Goal: Task Accomplishment & Management: Manage account settings

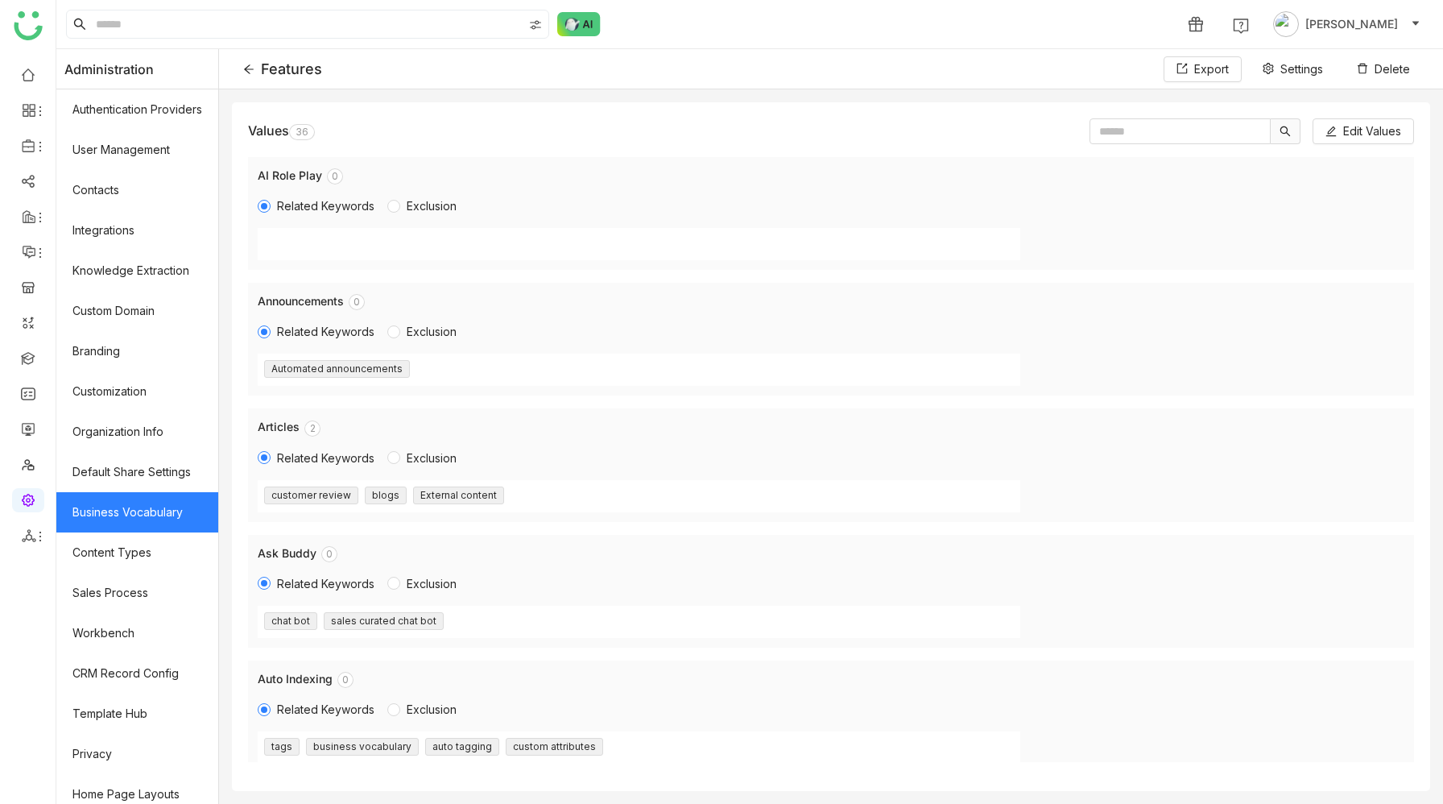
scroll to position [500, 0]
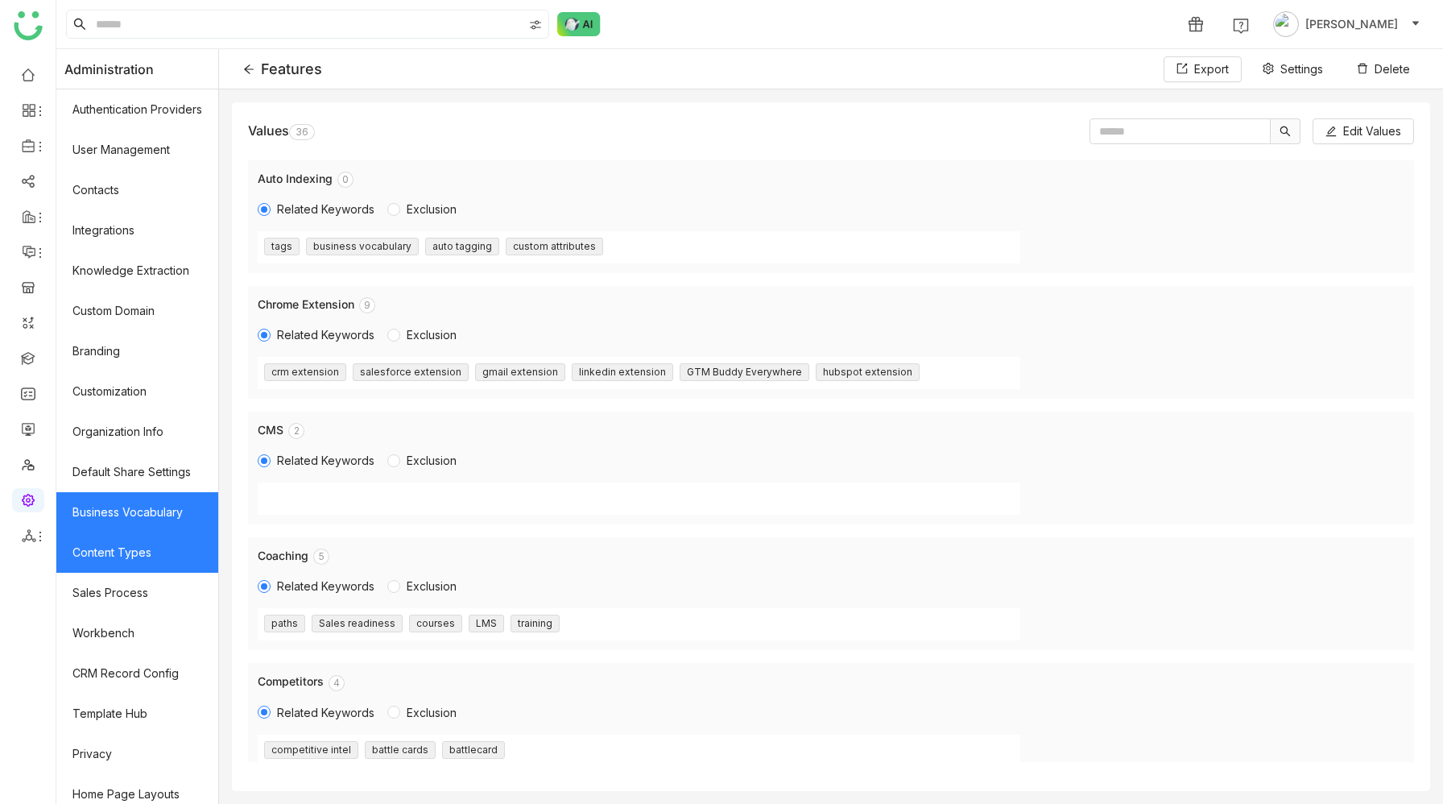
click at [106, 566] on link "Content Types" at bounding box center [137, 552] width 162 height 40
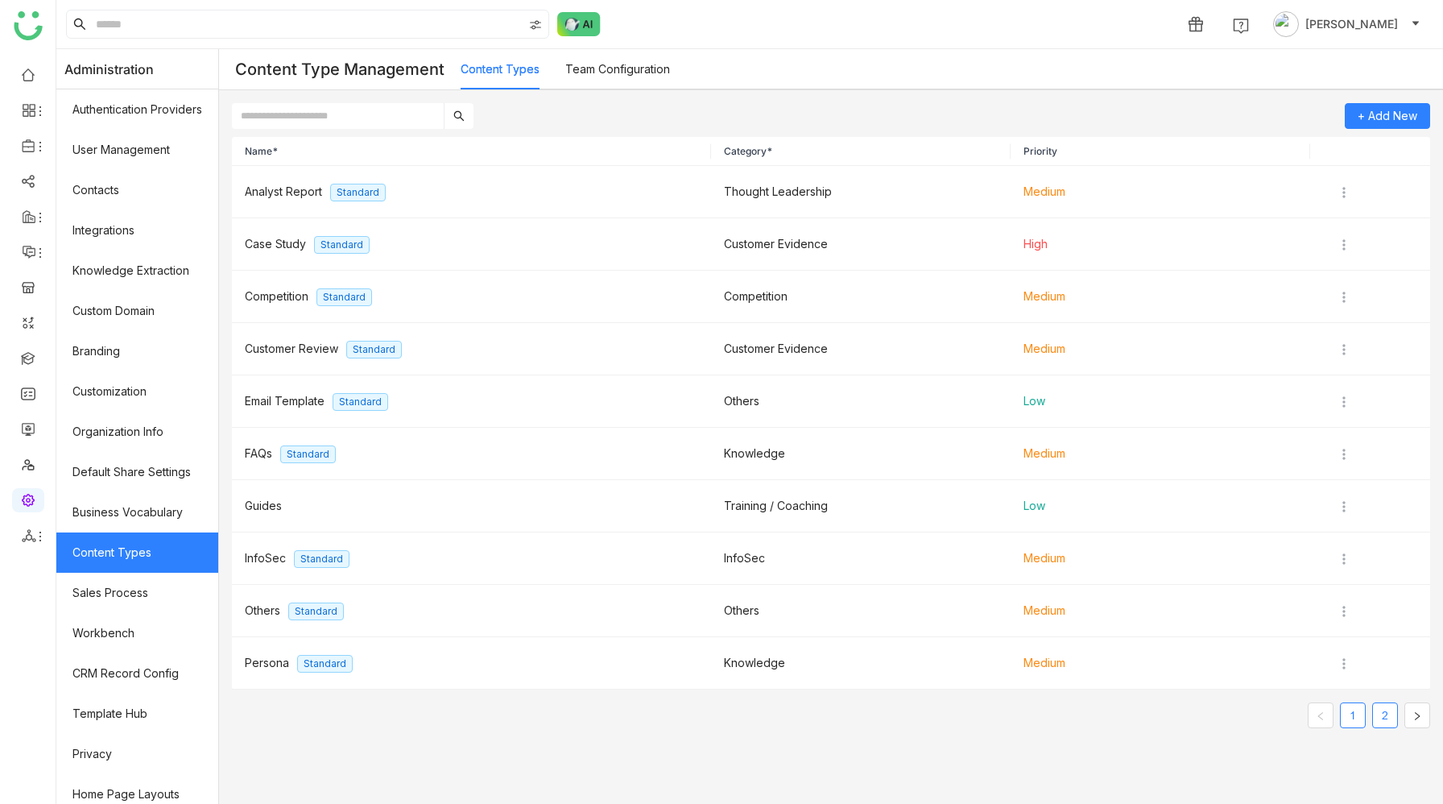
click at [1388, 710] on link "2" at bounding box center [1385, 715] width 24 height 24
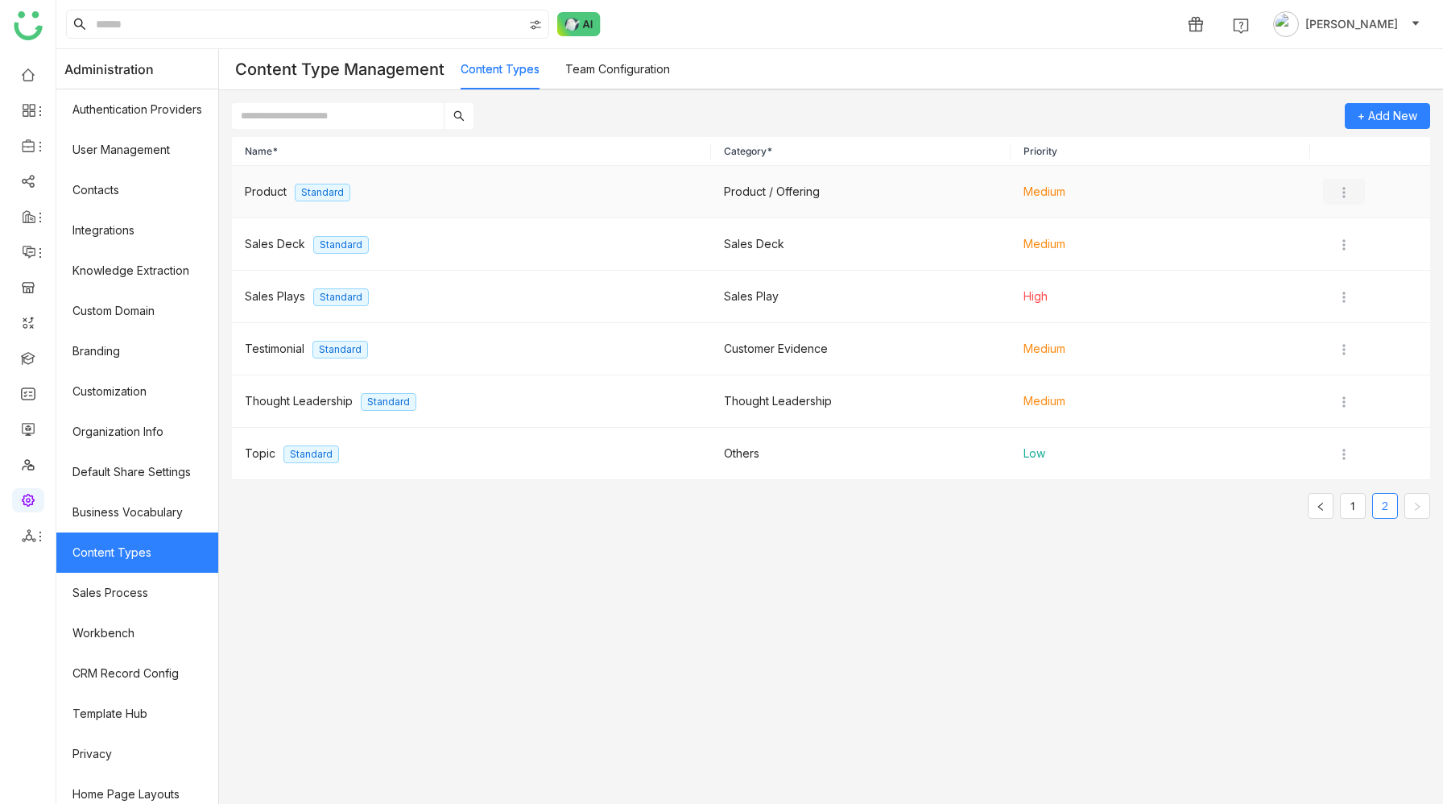
click at [1348, 192] on img at bounding box center [1344, 192] width 16 height 16
click at [1353, 227] on span "Edit" at bounding box center [1361, 224] width 19 height 14
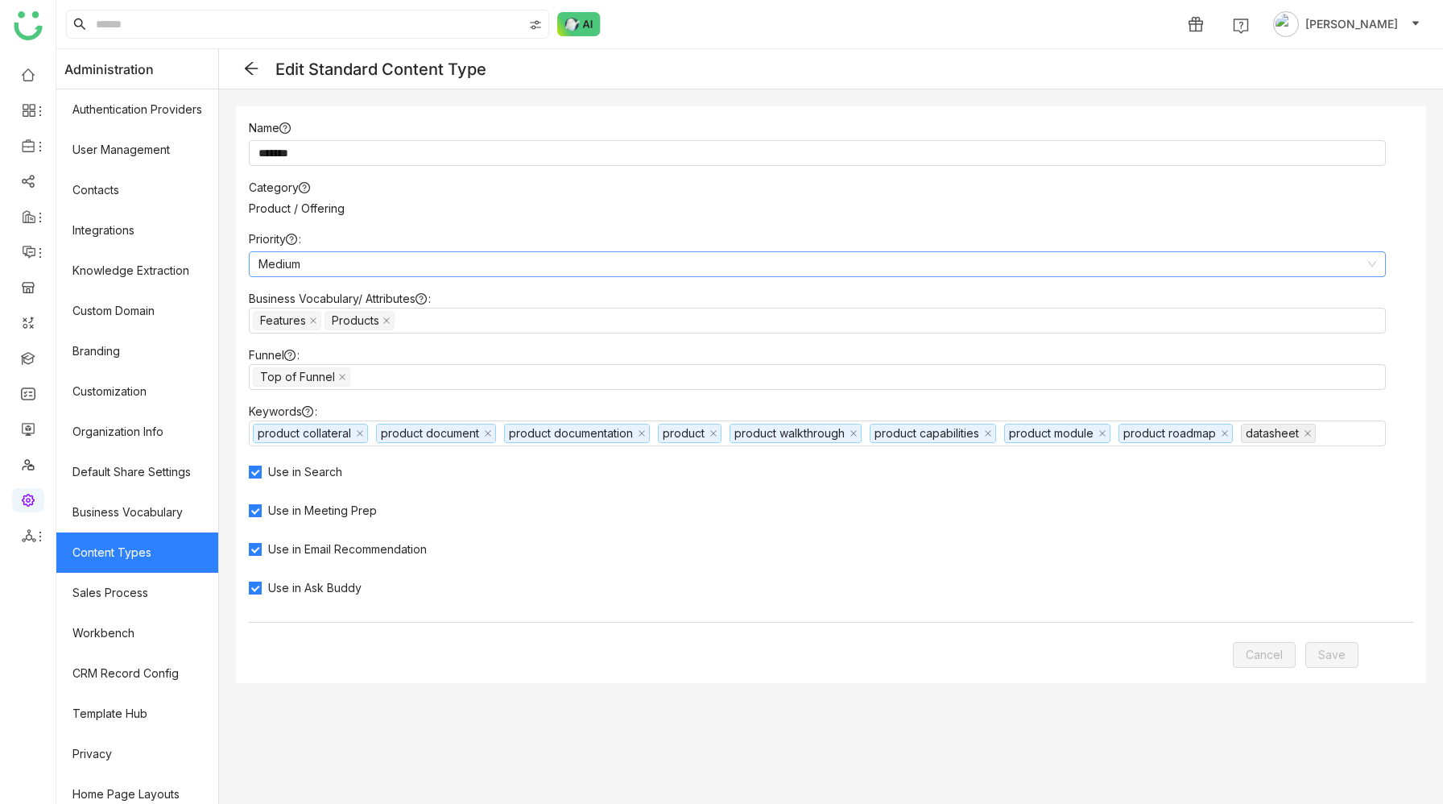
click at [556, 267] on nz-select-item "Medium" at bounding box center [817, 264] width 1118 height 24
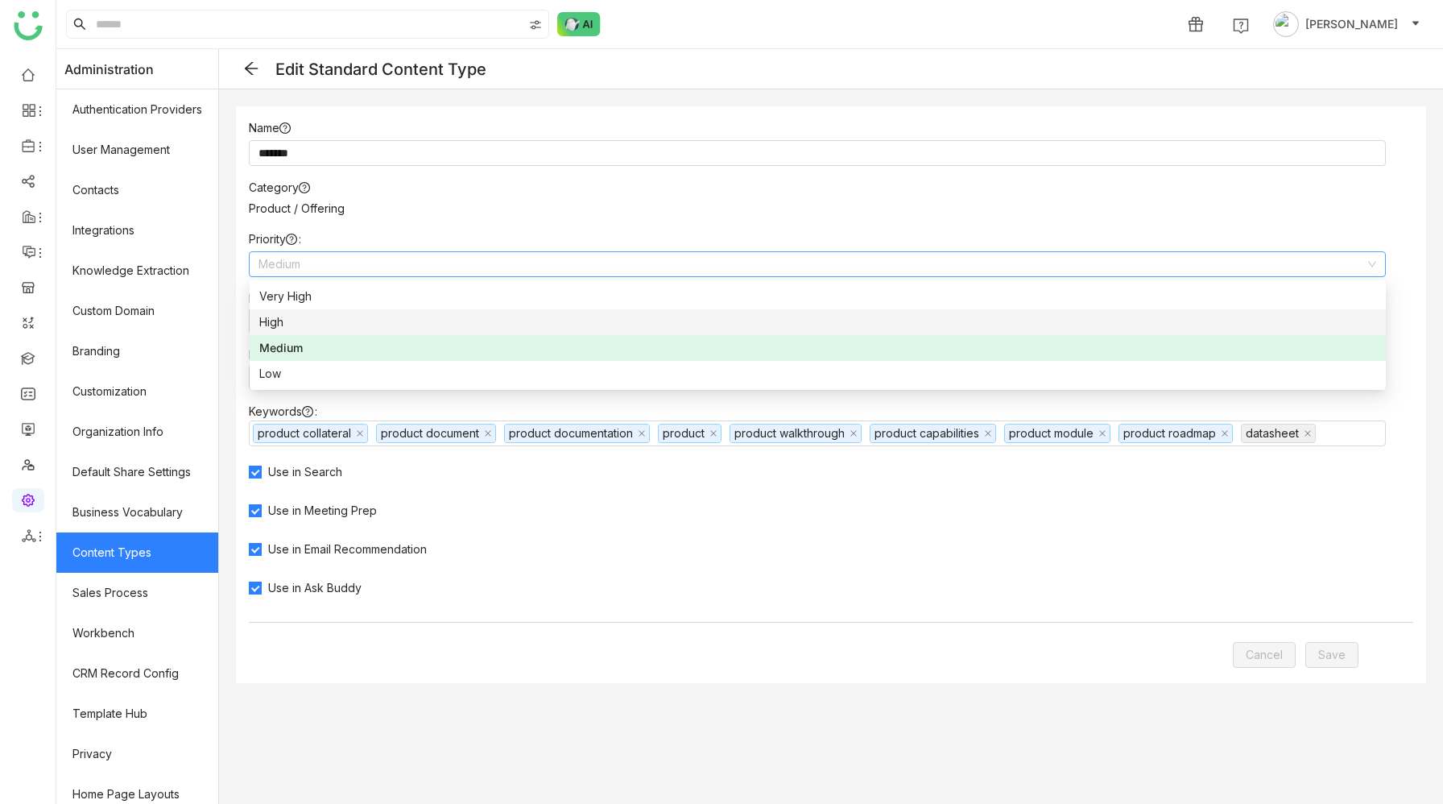
click at [496, 321] on div "High" at bounding box center [817, 322] width 1117 height 18
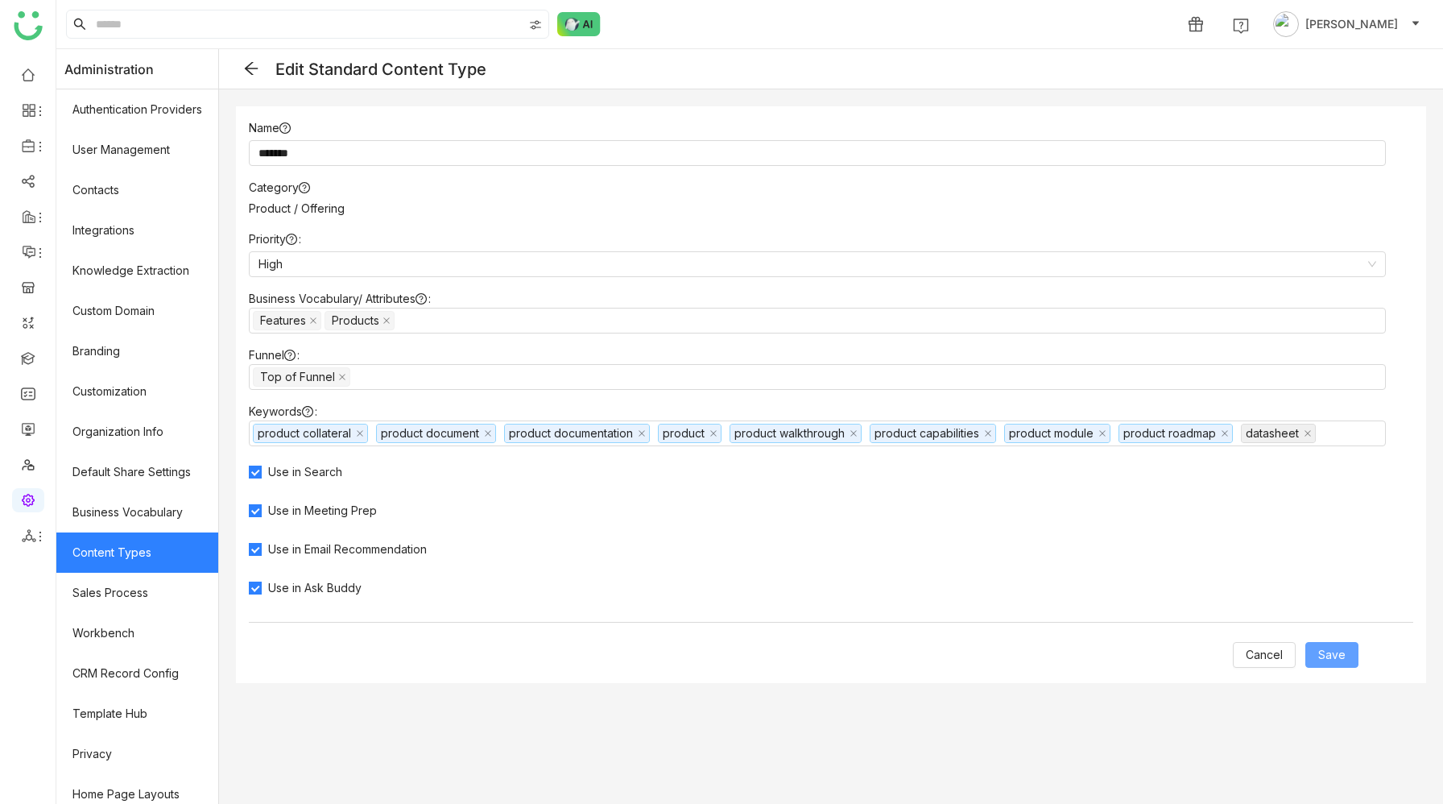
click at [1337, 651] on span "Save" at bounding box center [1331, 655] width 27 height 18
type input "*******"
click at [248, 68] on icon at bounding box center [251, 68] width 16 height 16
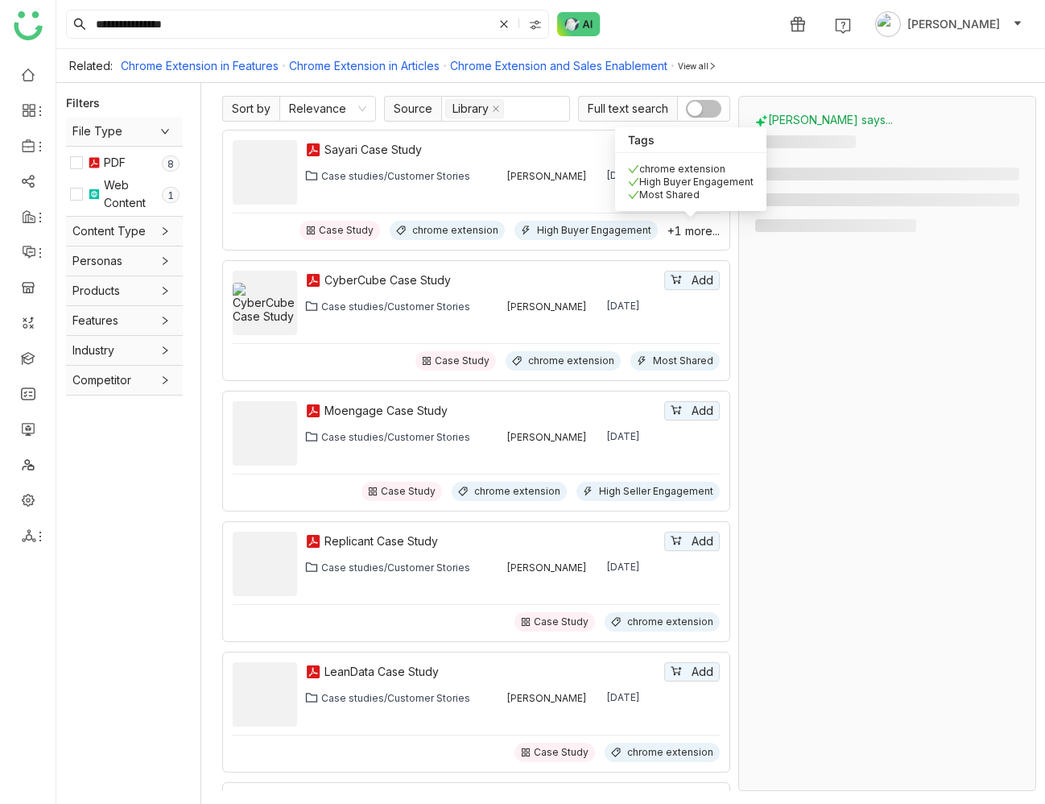
click at [681, 229] on span "+1 more..." at bounding box center [694, 231] width 52 height 14
click at [673, 231] on span "+1 more..." at bounding box center [694, 231] width 52 height 14
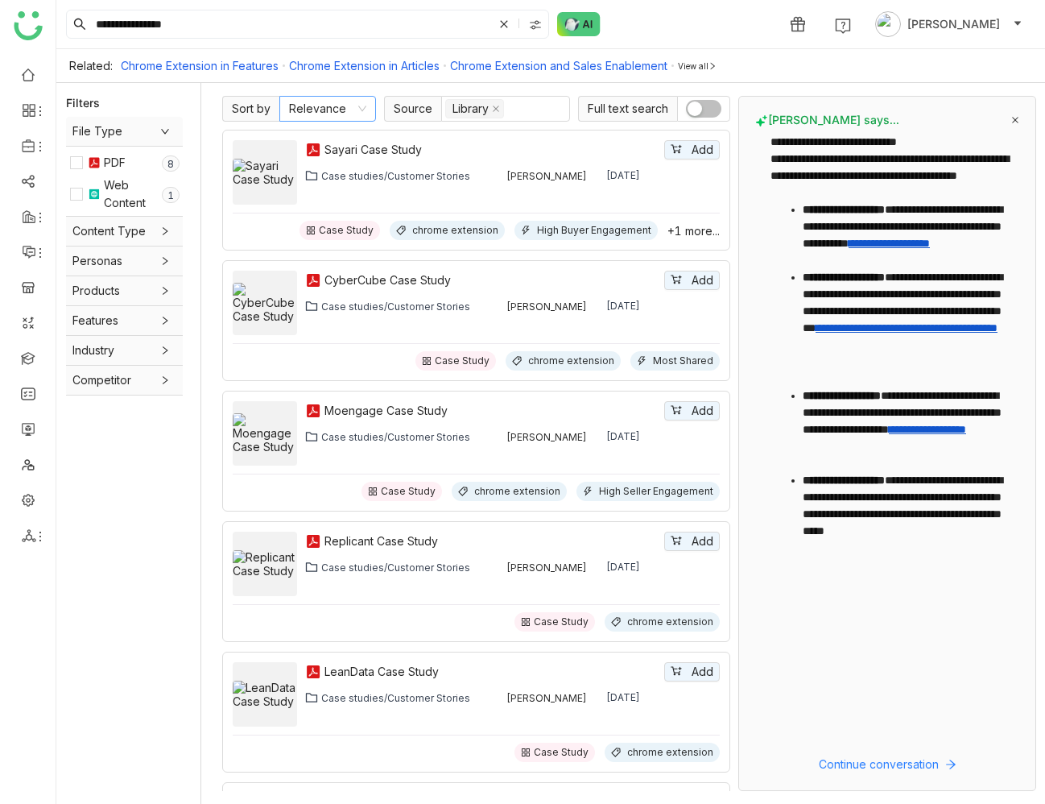
click at [320, 111] on nz-select-item "Relevance" at bounding box center [327, 109] width 77 height 24
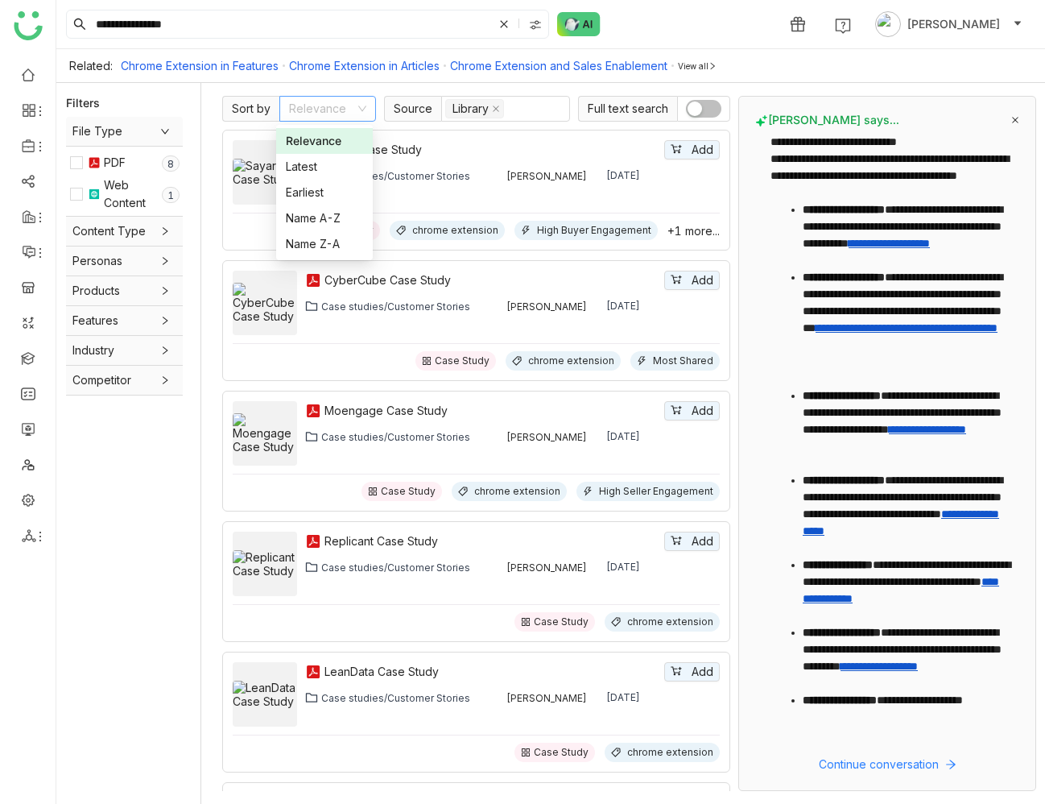
click at [320, 111] on nz-select-item "Relevance" at bounding box center [327, 109] width 77 height 24
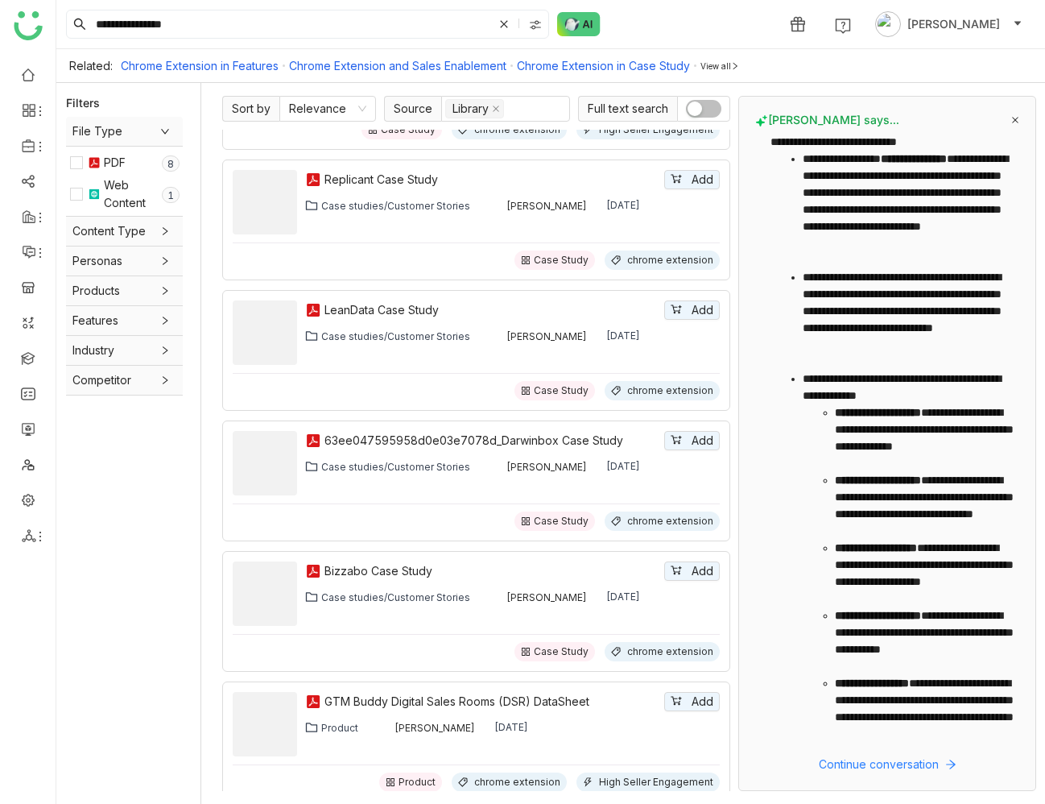
scroll to position [362, 0]
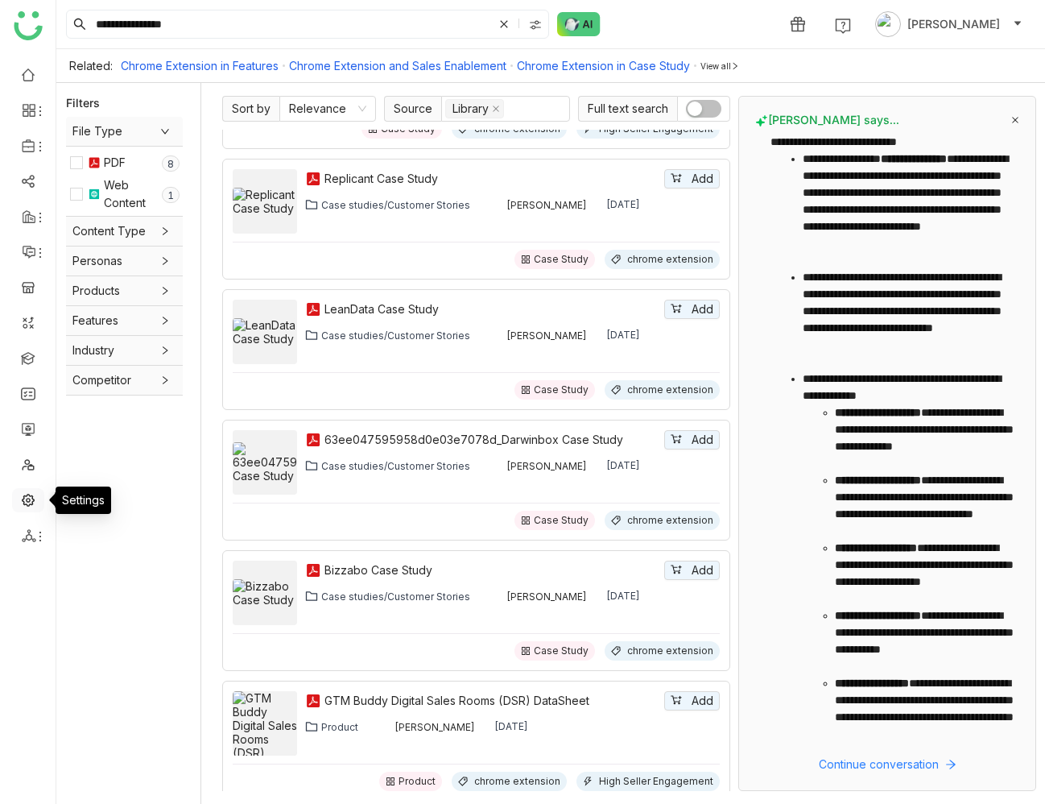
click at [28, 499] on link at bounding box center [28, 499] width 14 height 14
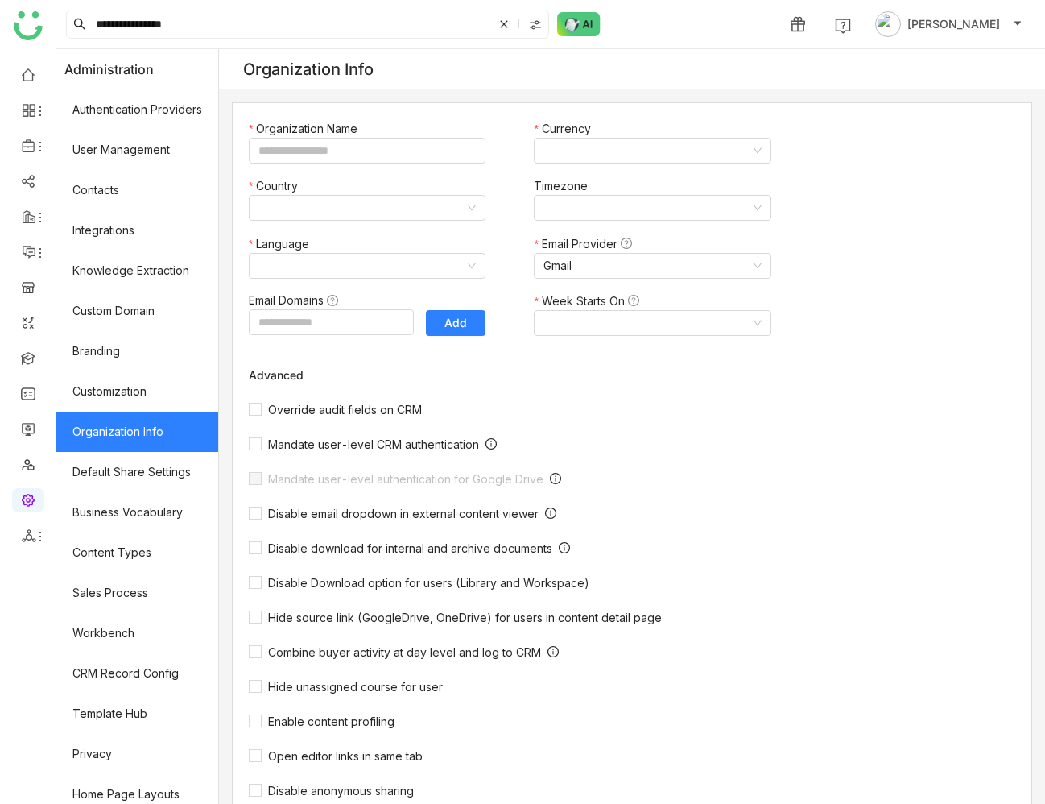
type input "**********"
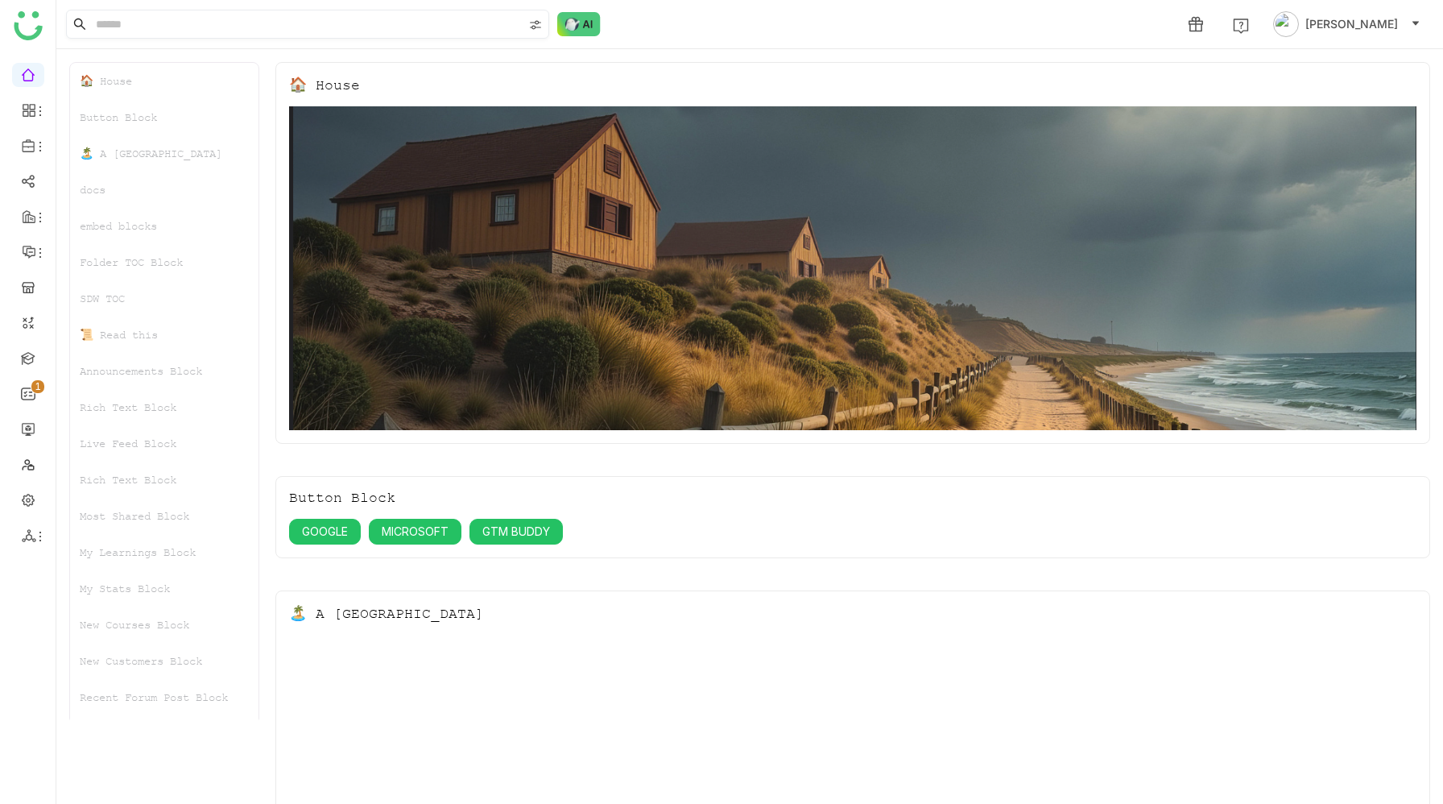
click at [264, 26] on input at bounding box center [308, 23] width 430 height 27
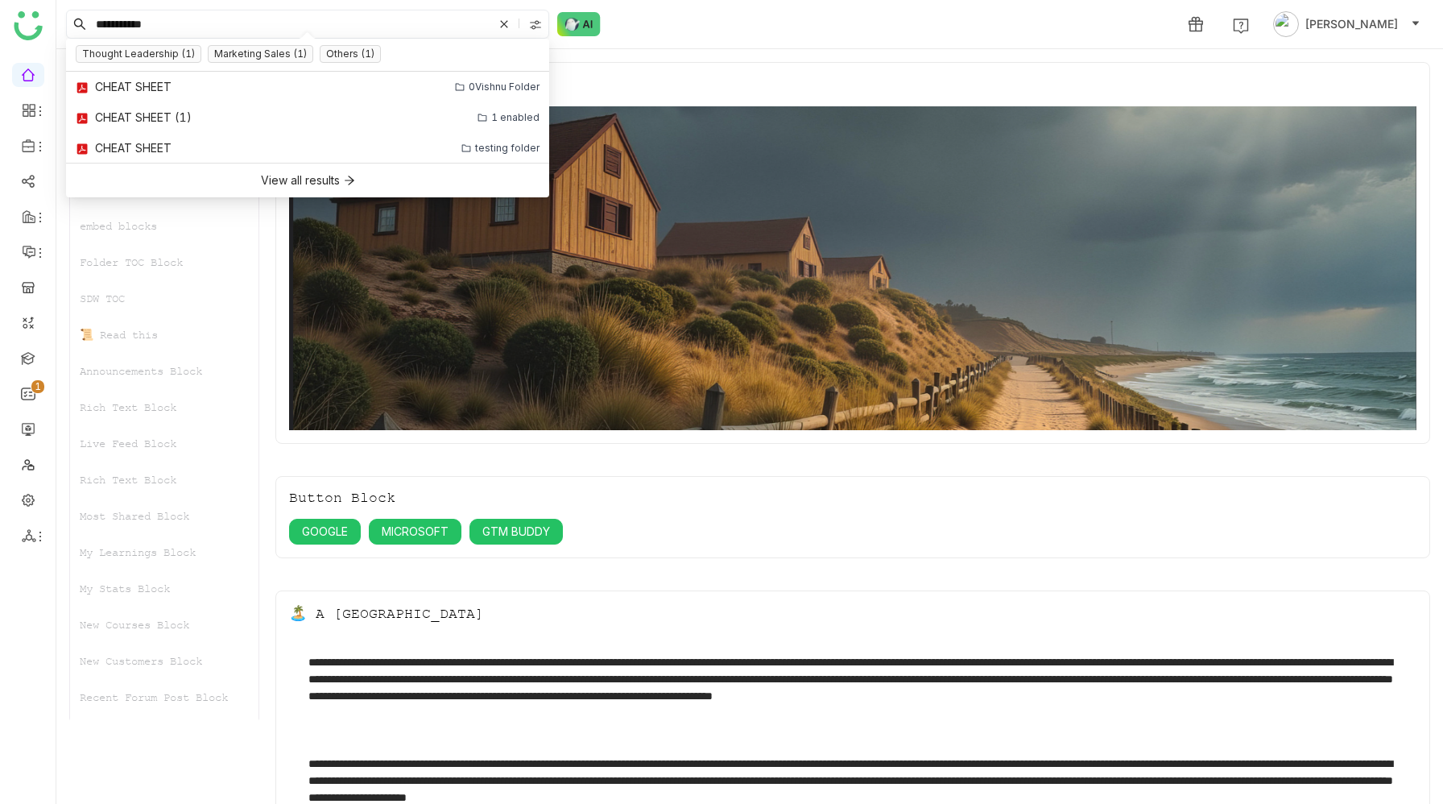
type input "**********"
